Goal: Obtain resource: Obtain resource

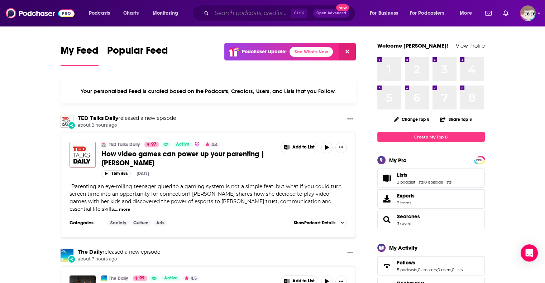
click at [262, 11] on input "Search podcasts, credits, & more..." at bounding box center [251, 13] width 79 height 11
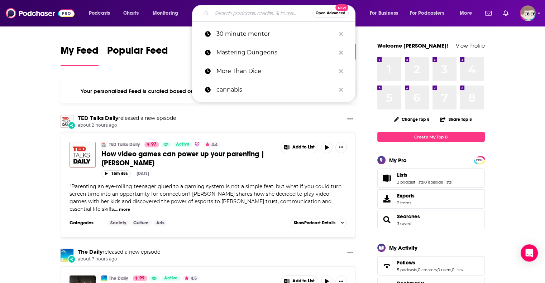
paste input "Shameless Leadership"
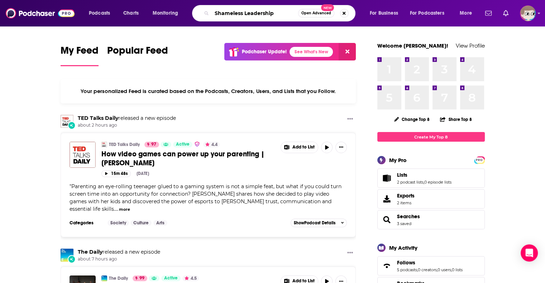
type input "Shameless Leadership"
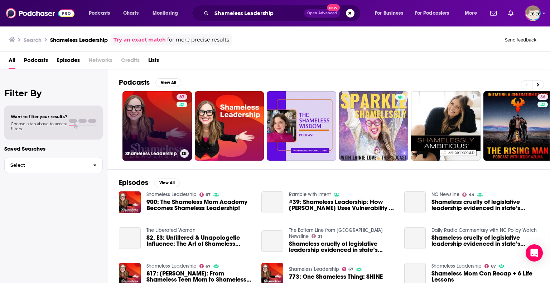
click at [140, 133] on link "67 Shameless Leadership" at bounding box center [156, 125] width 69 height 69
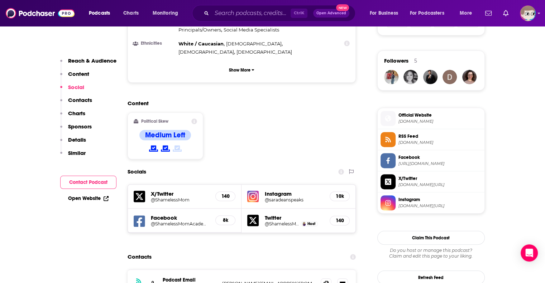
scroll to position [501, 0]
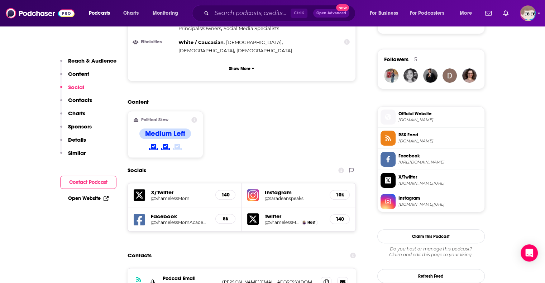
click at [79, 140] on p "Details" at bounding box center [77, 139] width 18 height 7
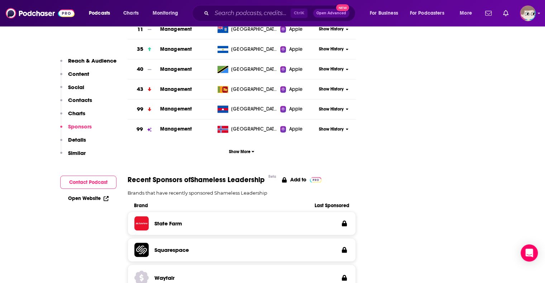
scroll to position [884, 0]
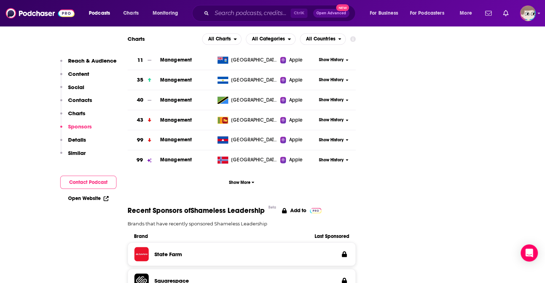
click at [86, 59] on p "Reach & Audience" at bounding box center [92, 60] width 48 height 7
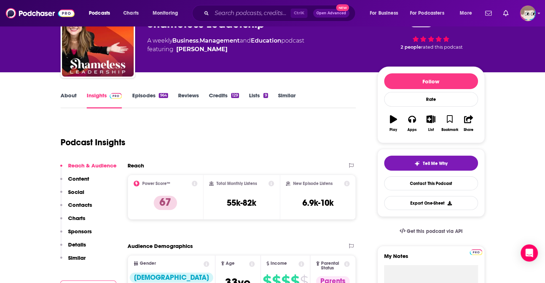
scroll to position [0, 0]
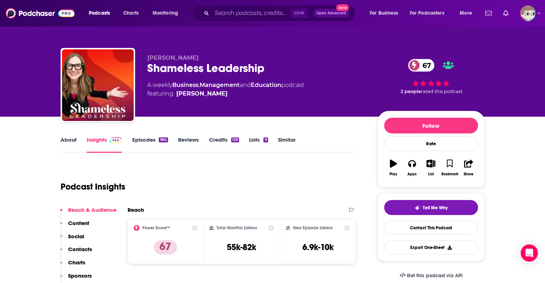
click at [62, 141] on link "About" at bounding box center [69, 144] width 16 height 16
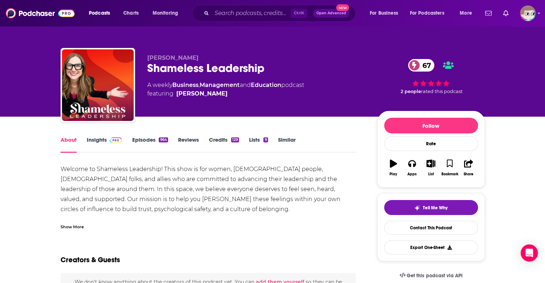
click at [76, 228] on div "Show More" at bounding box center [72, 226] width 23 height 7
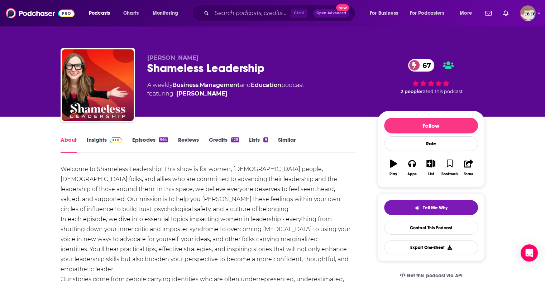
click at [97, 139] on link "Insights" at bounding box center [104, 144] width 35 height 16
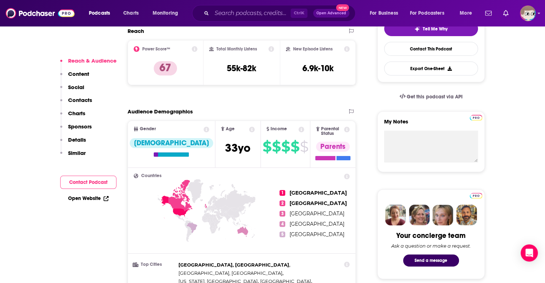
scroll to position [322, 0]
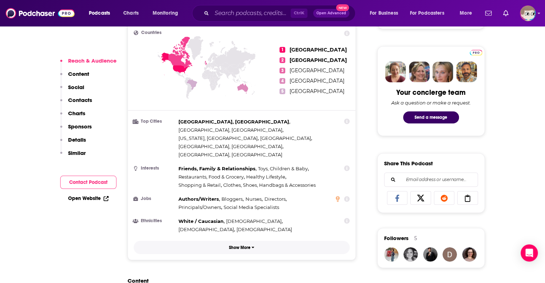
click at [254, 247] on icon "button" at bounding box center [252, 247] width 3 height 1
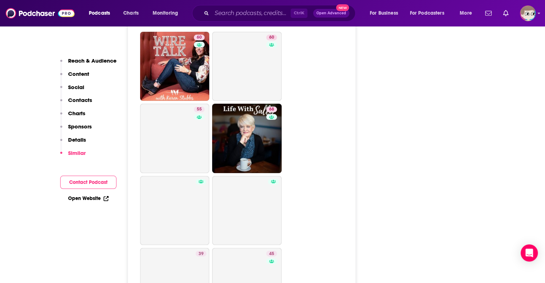
scroll to position [2184, 0]
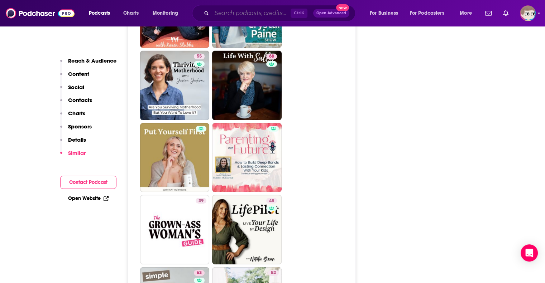
click at [259, 11] on input "Search podcasts, credits, & more..." at bounding box center [251, 13] width 79 height 11
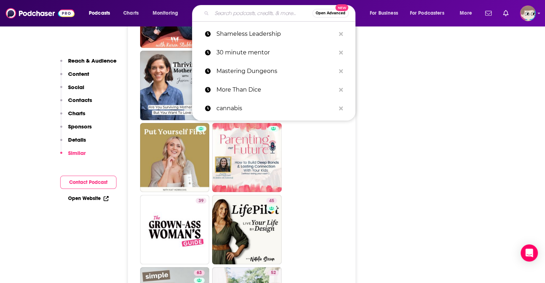
paste input "Next in Media"
type input "Next in Media"
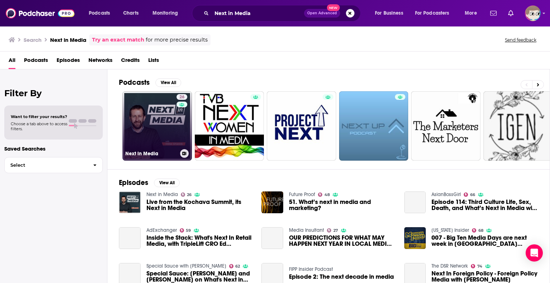
click at [145, 105] on link "26 Next in Media" at bounding box center [156, 125] width 69 height 69
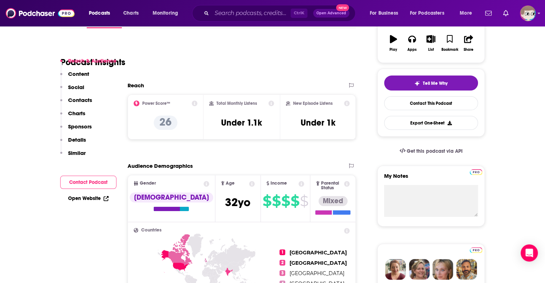
scroll to position [143, 0]
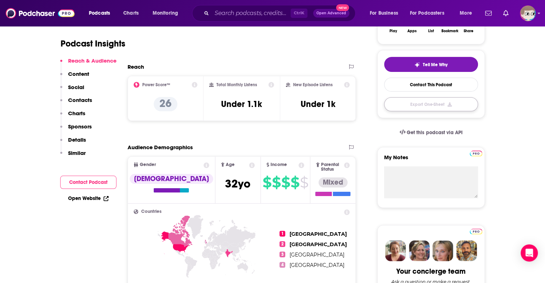
click at [458, 105] on button "Export One-Sheet" at bounding box center [431, 104] width 94 height 14
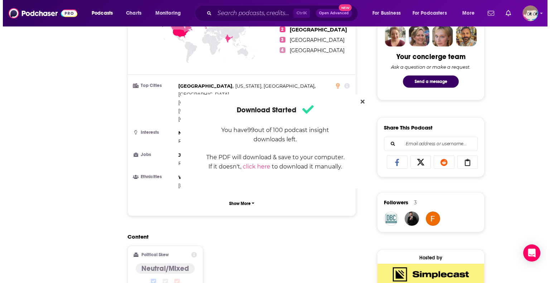
scroll to position [0, 0]
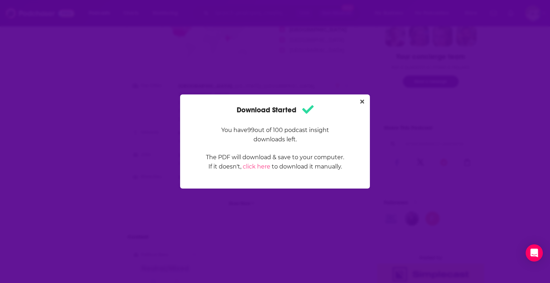
click at [343, 50] on div "Download Started You have 99 out of 100 podcast insight downloads left. The PDF…" at bounding box center [275, 141] width 550 height 283
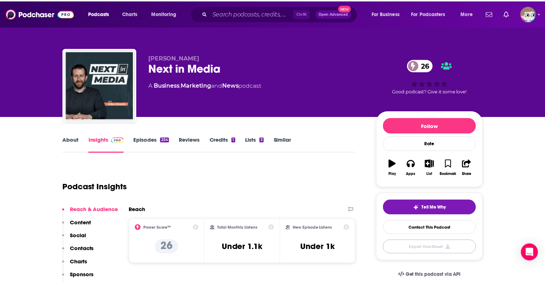
scroll to position [106, 0]
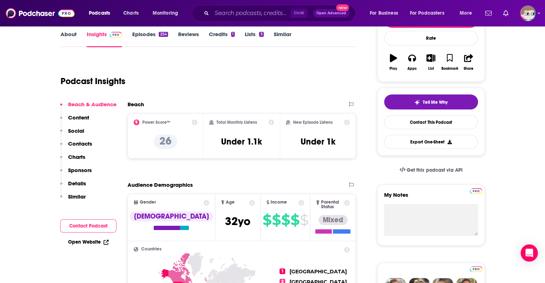
click at [73, 199] on p "Similar" at bounding box center [77, 196] width 18 height 7
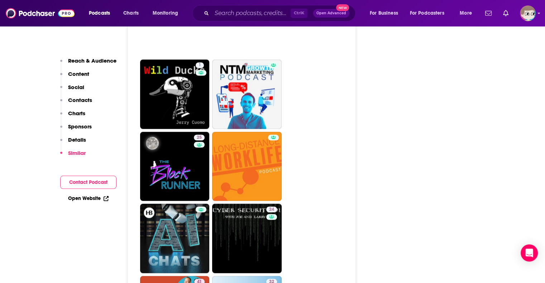
scroll to position [1163, 0]
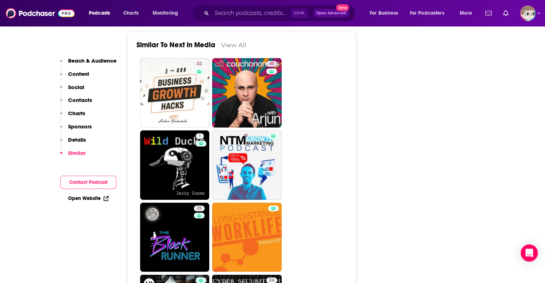
click at [81, 139] on p "Details" at bounding box center [77, 139] width 18 height 7
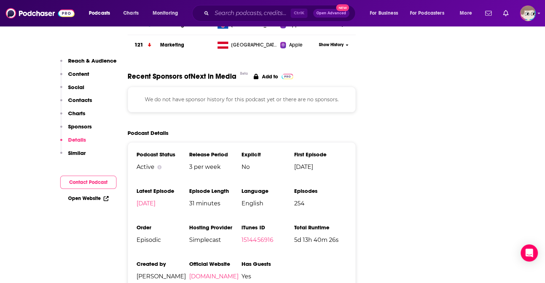
scroll to position [864, 0]
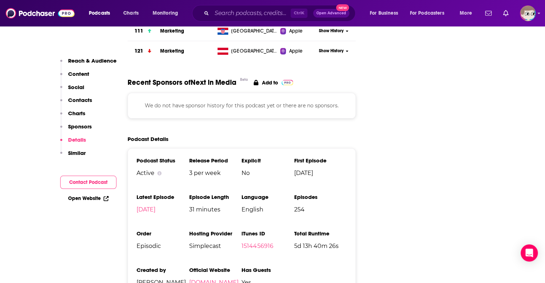
click at [204, 279] on link "[DOMAIN_NAME]" at bounding box center [213, 282] width 49 height 7
